Goal: Communication & Community: Answer question/provide support

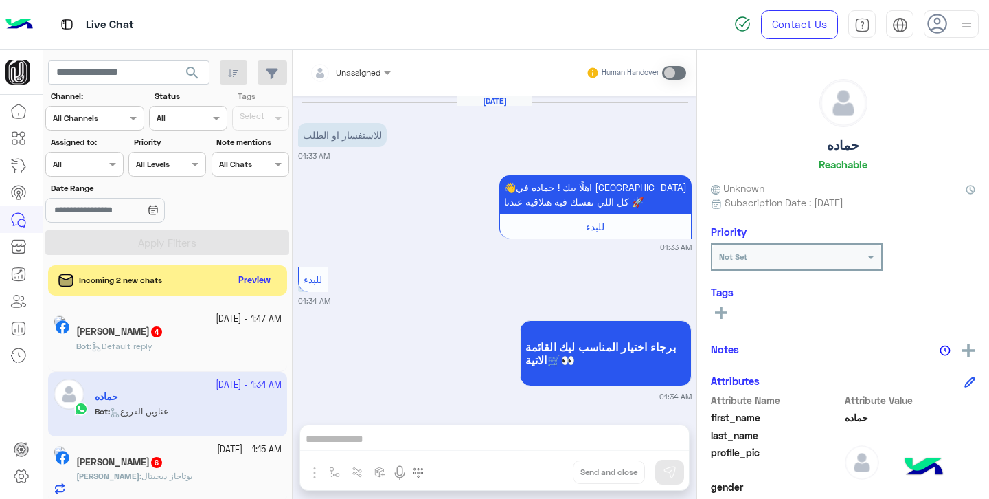
scroll to position [294, 0]
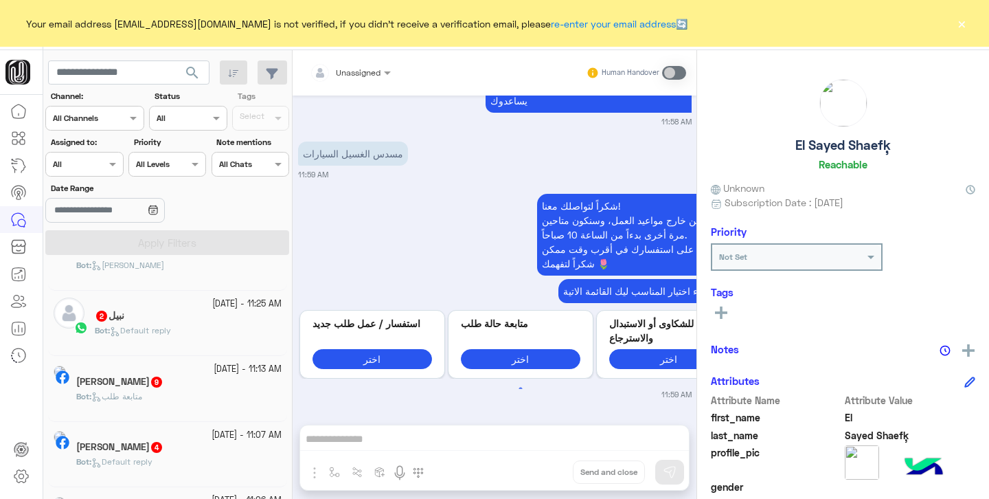
scroll to position [238, 0]
click at [173, 315] on div "نبيل 2" at bounding box center [188, 315] width 187 height 14
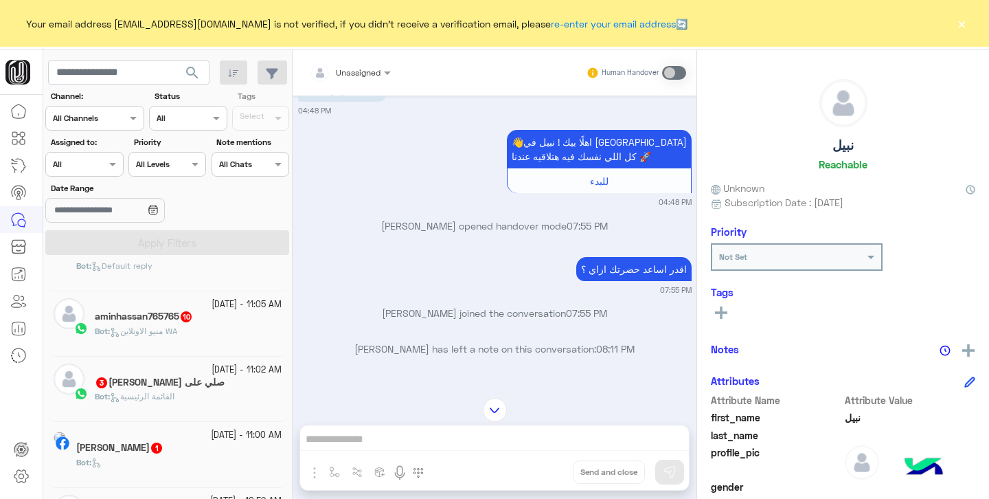
scroll to position [499, 0]
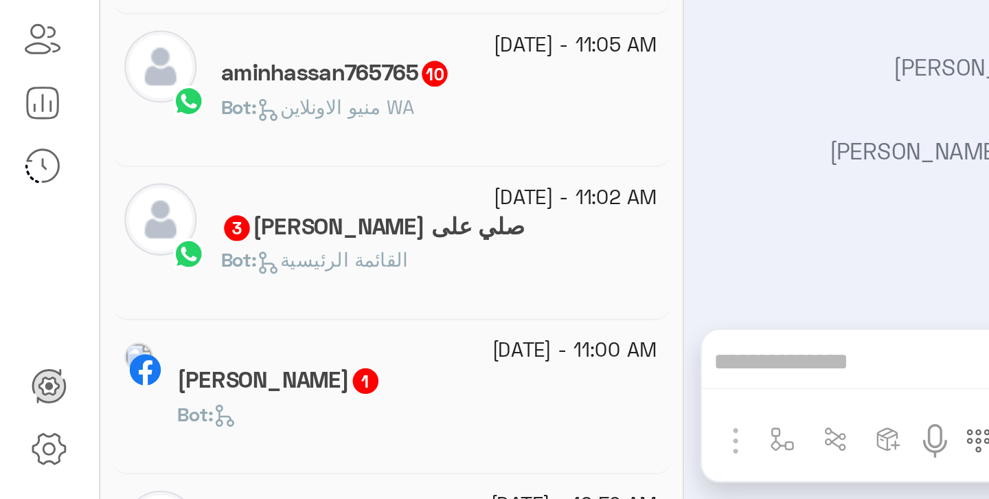
click at [124, 394] on span "القائمة الرئيسية" at bounding box center [142, 395] width 65 height 10
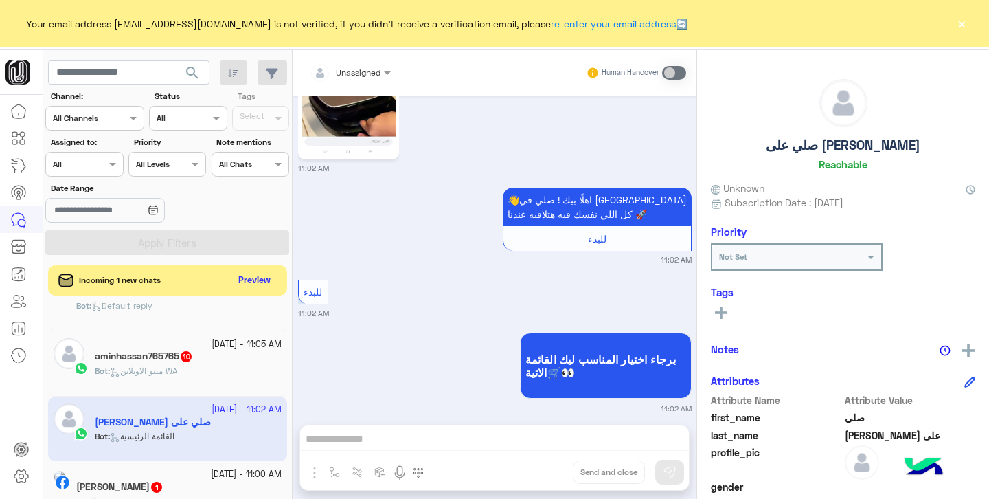
click at [964, 28] on button "×" at bounding box center [962, 23] width 14 height 14
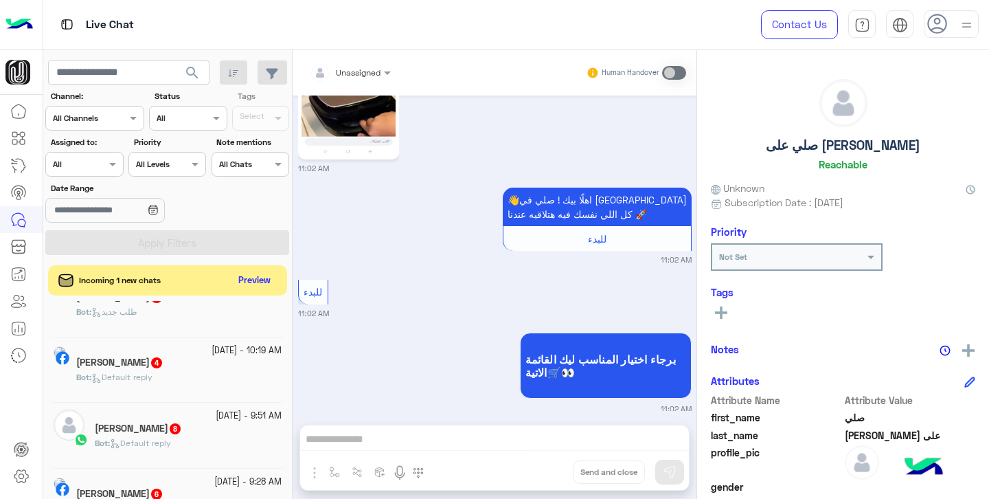
scroll to position [1099, 0]
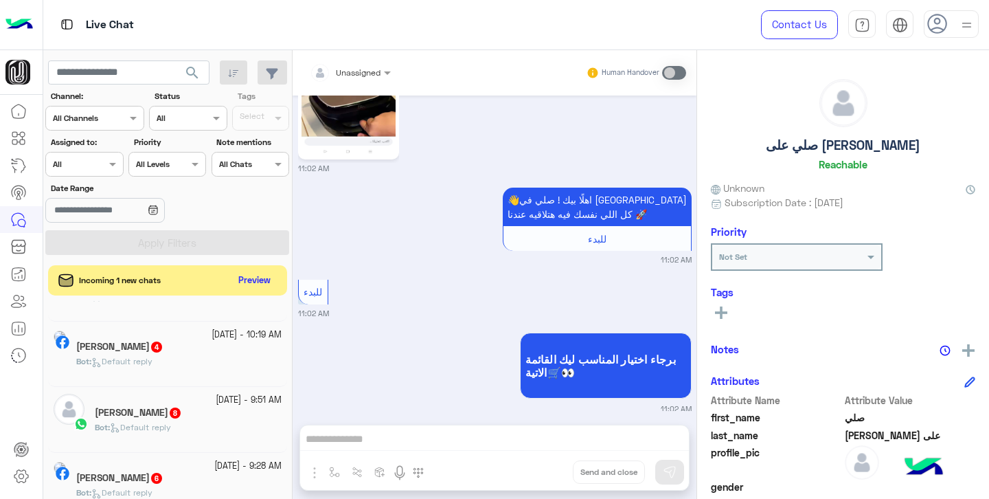
click at [165, 421] on div "محمد 8" at bounding box center [188, 414] width 187 height 14
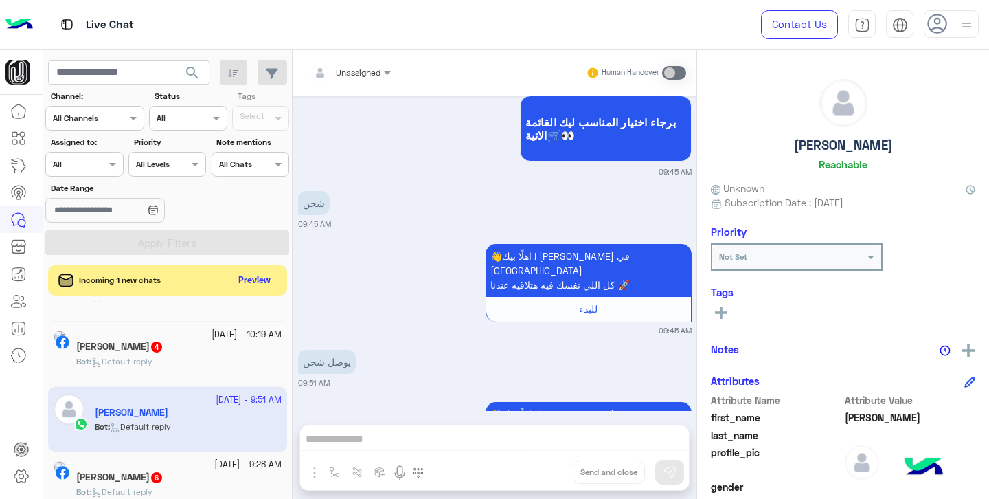
scroll to position [877, 0]
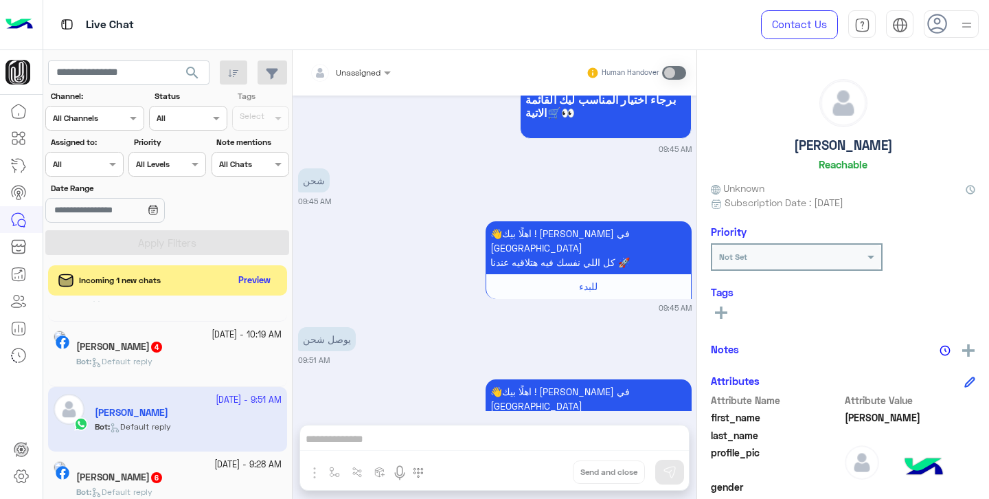
click at [958, 30] on div at bounding box center [951, 23] width 55 height 27
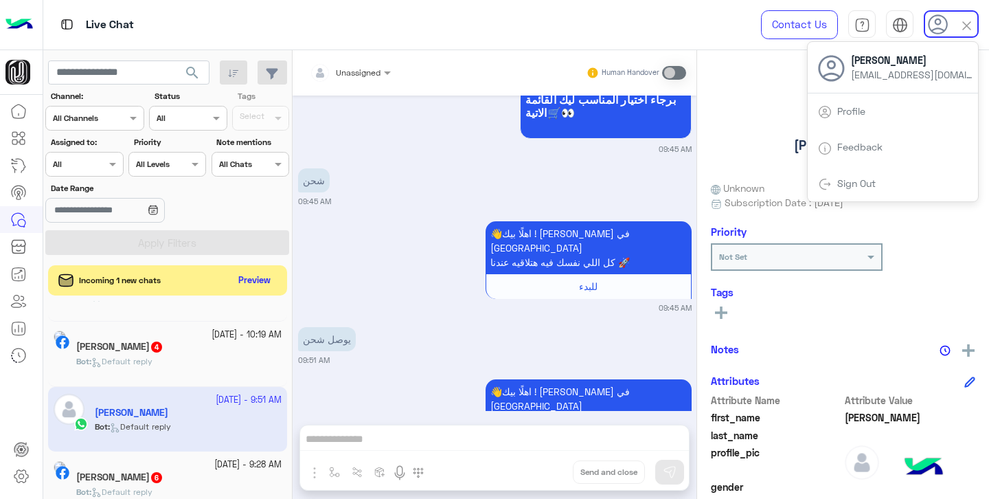
click at [967, 24] on img at bounding box center [967, 26] width 16 height 16
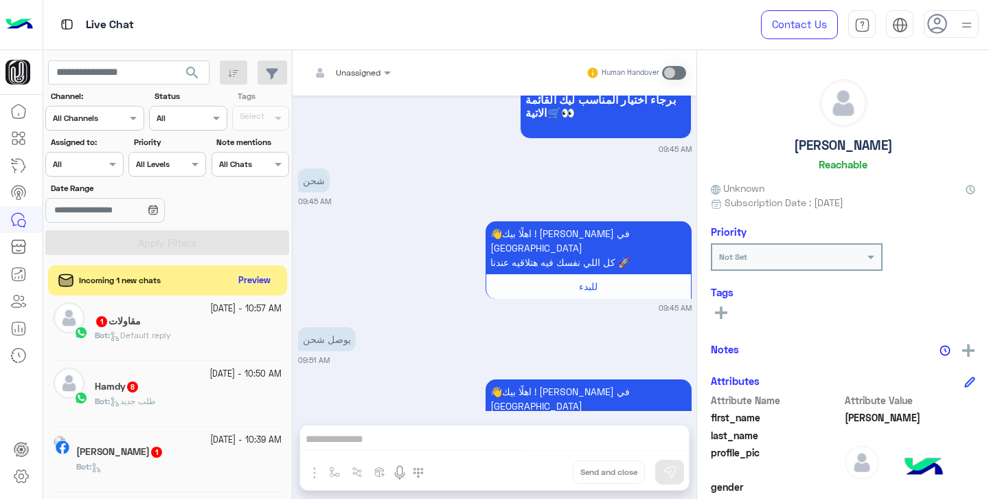
scroll to position [833, 0]
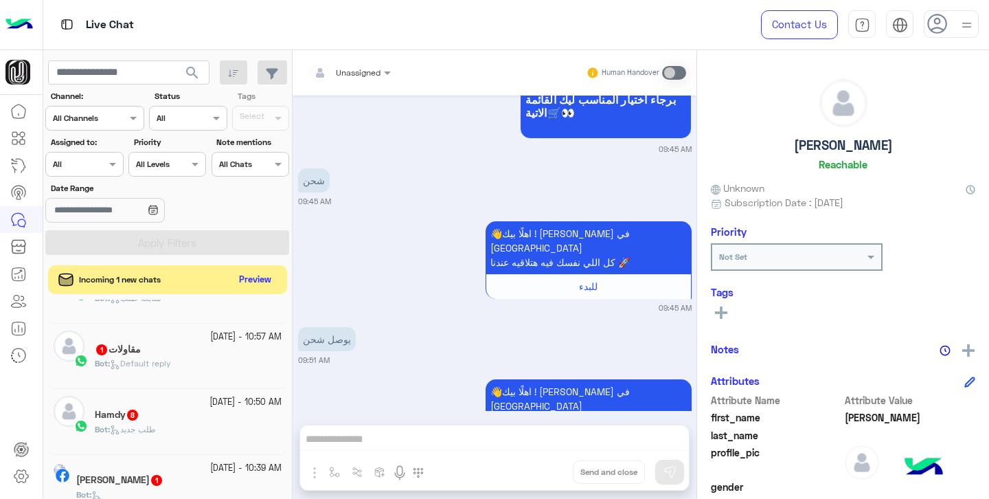
click at [254, 280] on button "Preview" at bounding box center [255, 280] width 43 height 19
